Goal: Find specific page/section: Find specific page/section

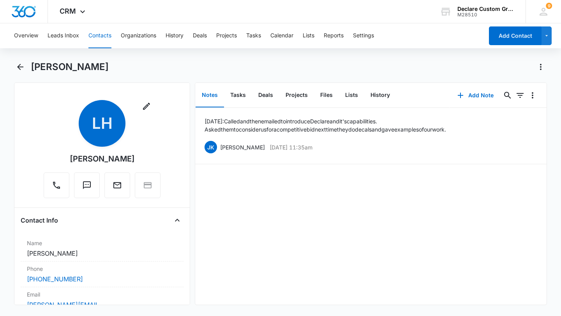
scroll to position [757, 0]
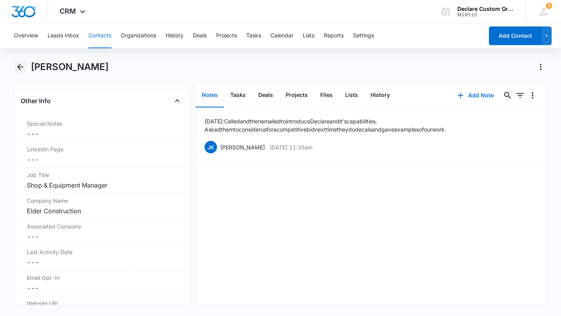
click at [20, 65] on icon "Back" at bounding box center [20, 66] width 9 height 9
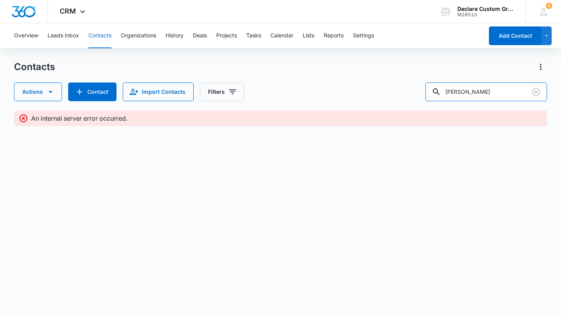
drag, startPoint x: 489, startPoint y: 91, endPoint x: 391, endPoint y: 91, distance: 98.1
click at [391, 91] on div "Actions Contact Import Contacts Filters logan" at bounding box center [280, 92] width 532 height 19
type input "ralph"
click at [98, 32] on button "Contacts" at bounding box center [99, 35] width 23 height 25
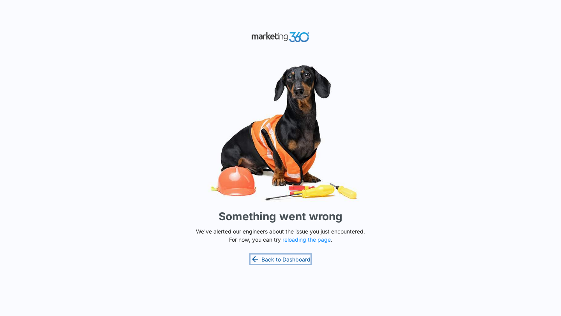
click at [271, 259] on link "Back to Dashboard" at bounding box center [280, 259] width 60 height 9
